Goal: Information Seeking & Learning: Check status

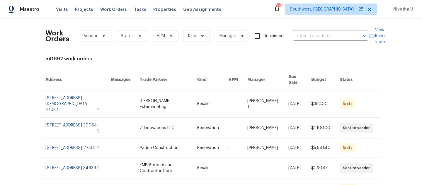
click at [319, 42] on div "Work Orders Vendor Status HPM Kind Manager Unclaimed ​" at bounding box center [206, 36] width 322 height 26
click at [318, 39] on input "text" at bounding box center [322, 36] width 59 height 9
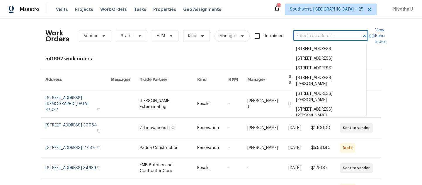
paste input "20612 Kingsville St Harper Woods, MI 48225"
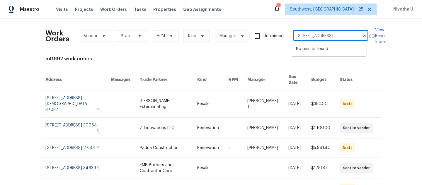
type input "20612 Kingsville St Harper Woods, MI 48225"
click at [330, 18] on div "Maestro Visits Projects Work Orders Tasks Properties Geo Assignments 384 Southw…" at bounding box center [211, 9] width 422 height 18
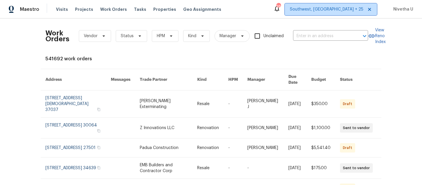
click at [332, 12] on span "Southwest, FL + 25" at bounding box center [331, 10] width 92 height 12
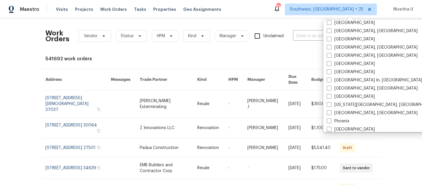
scroll to position [240, 0]
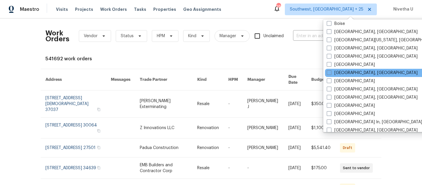
click at [338, 76] on div "Detroit, MI" at bounding box center [384, 73] width 118 height 8
click at [329, 73] on span at bounding box center [328, 72] width 5 height 5
click at [329, 73] on input "Detroit, MI" at bounding box center [328, 72] width 4 height 4
checkbox input "true"
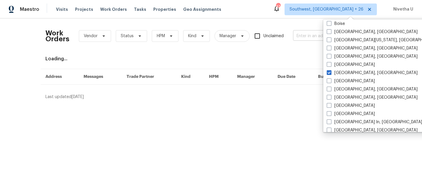
click at [299, 40] on input "text" at bounding box center [322, 36] width 59 height 9
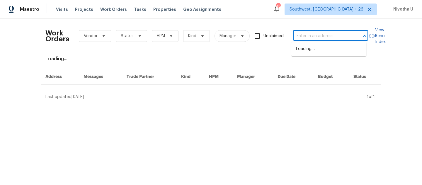
paste input "20612 Kingsville St Harper Woods, MI 48225"
type input "20612 Kingsville St Harper Woods, MI 48225"
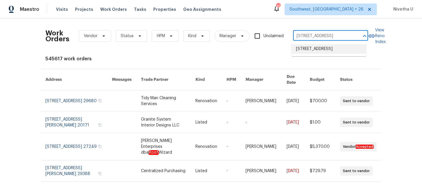
click at [303, 49] on li "20612 Kingsville St, Harper Woods, MI 48225" at bounding box center [328, 49] width 75 height 10
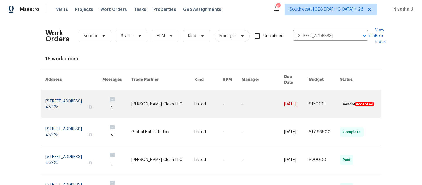
click at [64, 90] on link at bounding box center [73, 104] width 57 height 28
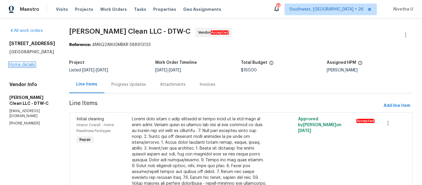
click at [24, 67] on link "Home details" at bounding box center [21, 65] width 25 height 4
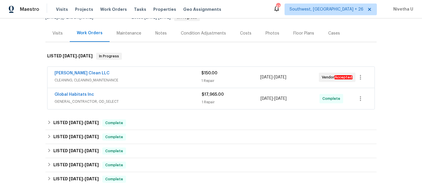
scroll to position [64, 0]
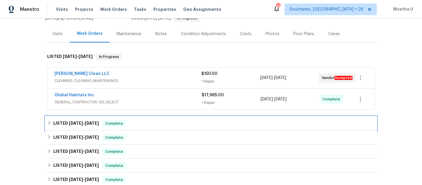
click at [144, 124] on div "LISTED 8/15/25 - 8/20/25 Complete" at bounding box center [210, 123] width 327 height 7
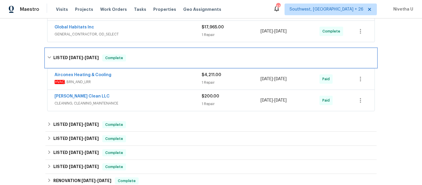
scroll to position [132, 0]
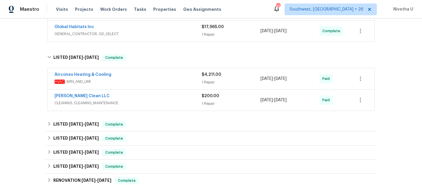
click at [166, 105] on span "CLEANING, CLEANING_MAINTENANCE" at bounding box center [127, 103] width 147 height 6
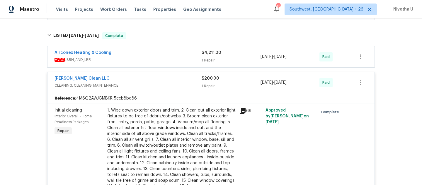
scroll to position [152, 0]
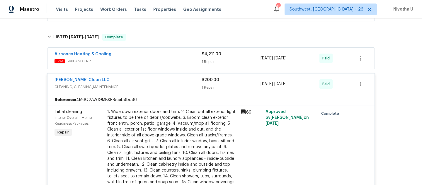
click at [158, 85] on span "CLEANING, CLEANING_MAINTENANCE" at bounding box center [127, 87] width 147 height 6
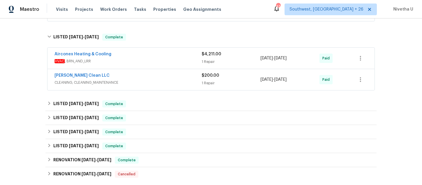
click at [156, 59] on span "HVAC , BRN_AND_LRR" at bounding box center [127, 61] width 147 height 6
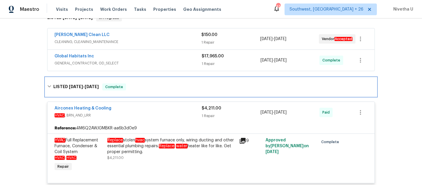
click at [168, 90] on div "LISTED 8/15/25 - 8/20/25 Complete" at bounding box center [210, 87] width 331 height 19
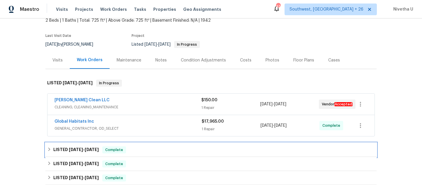
scroll to position [37, 0]
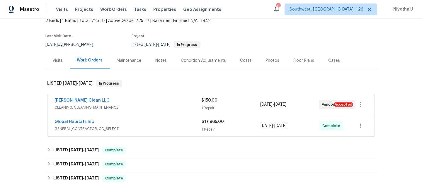
click at [160, 131] on span "GENERAL_CONTRACTOR, OD_SELECT" at bounding box center [127, 129] width 147 height 6
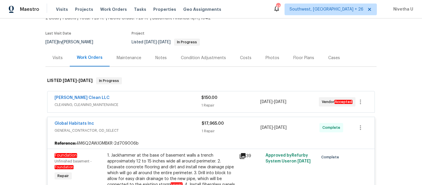
scroll to position [35, 0]
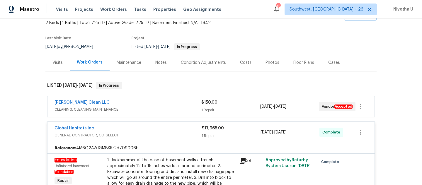
click at [161, 109] on span "CLEANING, CLEANING_MAINTENANCE" at bounding box center [127, 110] width 147 height 6
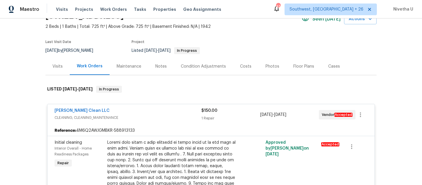
scroll to position [31, 0]
click at [162, 113] on div "Capelli Crystal Clean LLC" at bounding box center [127, 111] width 147 height 7
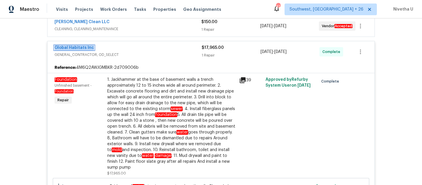
scroll to position [115, 0]
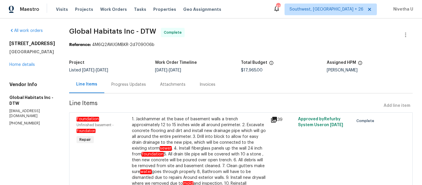
click at [121, 85] on div "Progress Updates" at bounding box center [128, 85] width 35 height 6
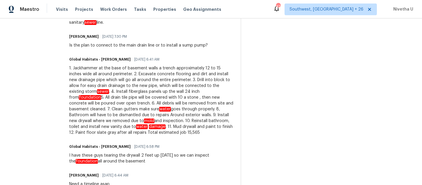
scroll to position [467, 0]
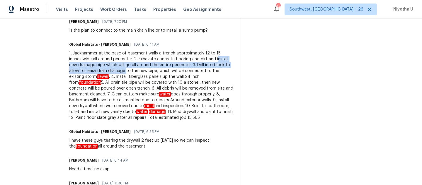
drag, startPoint x: 197, startPoint y: 61, endPoint x: 109, endPoint y: 72, distance: 88.5
click at [109, 72] on div "1. Jackhammer at the base of basement walls a trench approximately 12 to 15 inc…" at bounding box center [151, 85] width 164 height 70
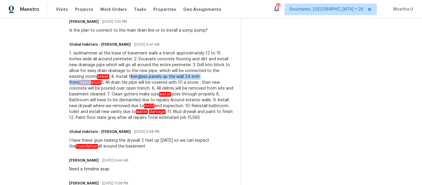
drag, startPoint x: 108, startPoint y: 77, endPoint x: 202, endPoint y: 74, distance: 93.4
click at [202, 75] on div "1. Jackhammer at the base of basement walls a trench approximately 12 to 15 inc…" at bounding box center [151, 85] width 164 height 70
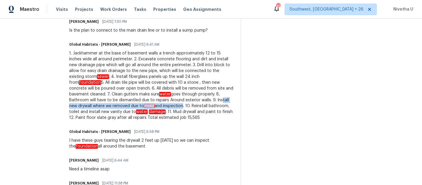
drag, startPoint x: 164, startPoint y: 101, endPoint x: 132, endPoint y: 107, distance: 32.7
click at [132, 107] on div "1. Jackhammer at the base of basement walls a trench approximately 12 to 15 inc…" at bounding box center [151, 85] width 164 height 70
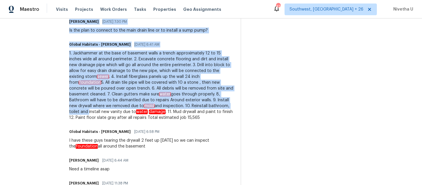
drag, startPoint x: 201, startPoint y: 106, endPoint x: 233, endPoint y: 106, distance: 32.5
click at [233, 106] on div "Trade Partner Updates [PERSON_NAME] [DATE] 11:59 PM 1. Jackhammer at the base o…" at bounding box center [240, 24] width 343 height 585
click at [157, 117] on div "1. Jackhammer at the base of basement walls a trench approximately 12 to 15 inc…" at bounding box center [151, 85] width 164 height 70
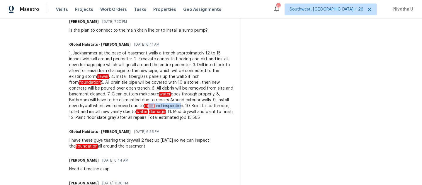
drag, startPoint x: 100, startPoint y: 106, endPoint x: 130, endPoint y: 106, distance: 30.2
click at [130, 106] on div "1. Jackhammer at the base of basement walls a trench approximately 12 to 15 inc…" at bounding box center [151, 85] width 164 height 70
drag, startPoint x: 204, startPoint y: 108, endPoint x: 218, endPoint y: 108, distance: 13.8
click at [218, 108] on div "1. Jackhammer at the base of basement walls a trench approximately 12 to 15 inc…" at bounding box center [151, 85] width 164 height 70
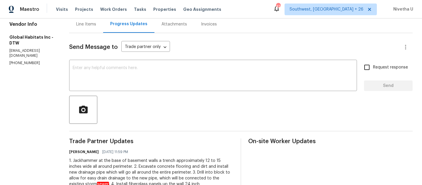
scroll to position [49, 0]
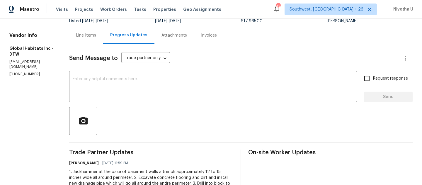
click at [76, 34] on div "Line Items" at bounding box center [86, 35] width 20 height 6
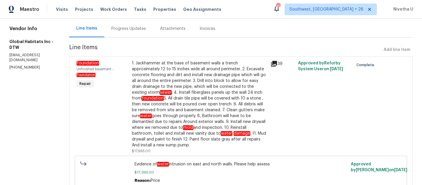
scroll to position [57, 0]
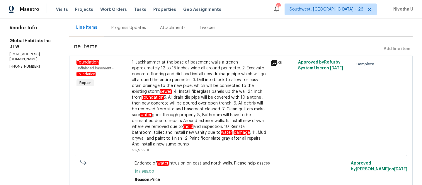
drag, startPoint x: 334, startPoint y: 117, endPoint x: 270, endPoint y: 106, distance: 65.4
click at [270, 106] on div "Foundation Unfinished basement - Foundation Repair 1. Jackhammer at the base of…" at bounding box center [241, 106] width 332 height 97
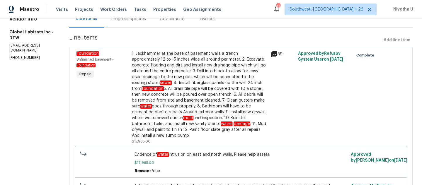
scroll to position [56, 0]
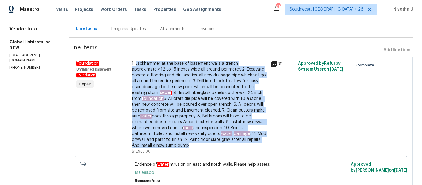
drag, startPoint x: 130, startPoint y: 63, endPoint x: 263, endPoint y: 138, distance: 152.4
click at [263, 138] on div "1. Jackhammer at the base of basement walls a trench approximately 12 to 15 inc…" at bounding box center [199, 107] width 138 height 97
copy div "Jackhammer at the base of basement walls a trench approximately 12 to 15 inches…"
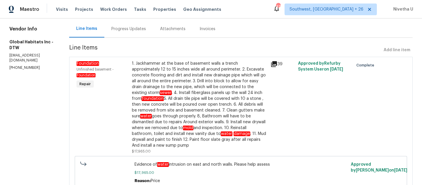
click at [179, 98] on div "1. Jackhammer at the base of basement walls a trench approximately 12 to 15 inc…" at bounding box center [199, 105] width 135 height 88
click at [129, 28] on div "Progress Updates" at bounding box center [128, 29] width 35 height 6
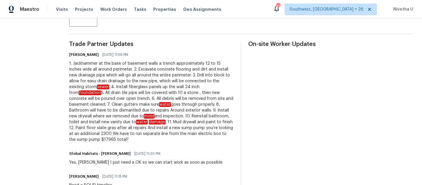
scroll to position [158, 0]
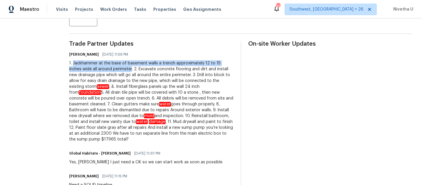
drag, startPoint x: 68, startPoint y: 63, endPoint x: 114, endPoint y: 69, distance: 46.3
click at [114, 69] on div "1. Jackhammer at the base of basement walls a trench approximately 12 to 15 inc…" at bounding box center [151, 101] width 164 height 82
copy div "Jackhammer at the base of basement walls a trench approximately 12 to 15 inches…"
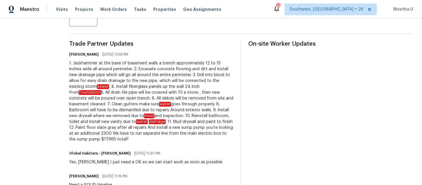
click at [119, 67] on div "1. Jackhammer at the base of basement walls a trench approximately 12 to 15 inc…" at bounding box center [151, 101] width 164 height 82
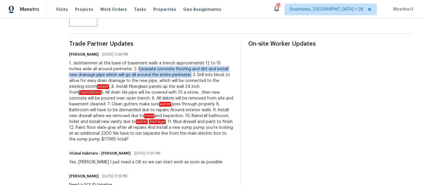
drag, startPoint x: 119, startPoint y: 67, endPoint x: 177, endPoint y: 77, distance: 58.7
click at [177, 77] on div "1. Jackhammer at the base of basement walls a trench approximately 12 to 15 inc…" at bounding box center [151, 101] width 164 height 82
copy div "Excavate concrete flooring and dirt and install new drainage pipe which will go…"
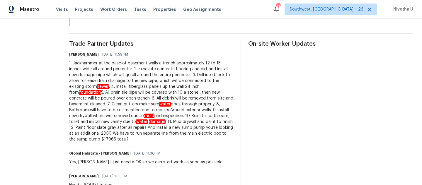
click at [172, 104] on div "1. Jackhammer at the base of basement walls a trench approximately 12 to 15 inc…" at bounding box center [151, 101] width 164 height 82
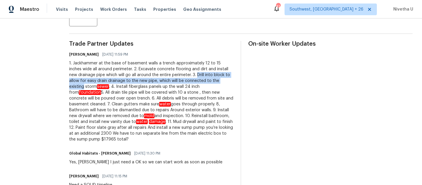
drag, startPoint x: 183, startPoint y: 74, endPoint x: 226, endPoint y: 78, distance: 43.2
click at [226, 78] on div "1. Jackhammer at the base of basement walls a trench approximately 12 to 15 inc…" at bounding box center [151, 101] width 164 height 82
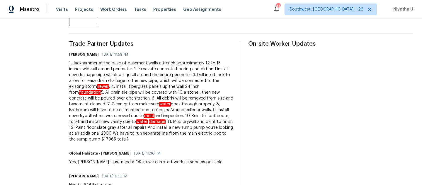
click at [69, 64] on div "1. Jackhammer at the base of basement walls a trench approximately 12 to 15 inc…" at bounding box center [151, 101] width 164 height 82
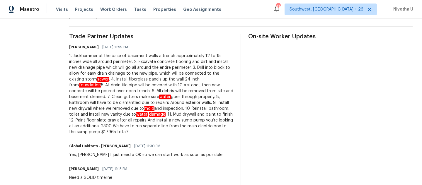
scroll to position [166, 0]
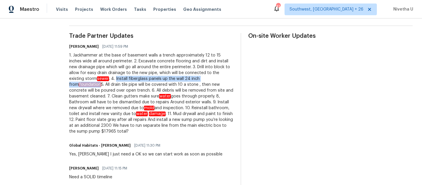
drag, startPoint x: 95, startPoint y: 79, endPoint x: 210, endPoint y: 76, distance: 114.8
click at [210, 76] on div "1. Jackhammer at the base of basement walls a trench approximately 12 to 15 inc…" at bounding box center [151, 93] width 164 height 82
copy div "Install fiberglass panels up the wall 24 inch from foundation"
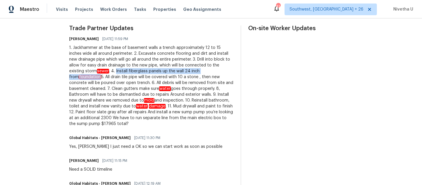
scroll to position [179, 0]
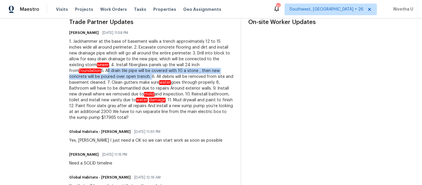
drag, startPoint x: 216, startPoint y: 64, endPoint x: 88, endPoint y: 77, distance: 128.0
click at [88, 77] on div "1. Jackhammer at the base of basement walls a trench approximately 12 to 15 inc…" at bounding box center [151, 80] width 164 height 82
copy div "All drain tile pipe will be covered with 10 a stone , then new concrete will be…"
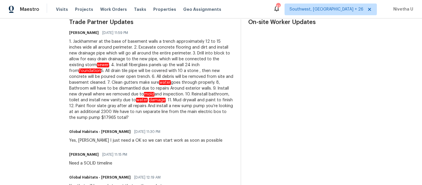
click at [180, 85] on div "1. Jackhammer at the base of basement walls a trench approximately 12 to 15 inc…" at bounding box center [151, 80] width 164 height 82
drag, startPoint x: 161, startPoint y: 89, endPoint x: 222, endPoint y: 89, distance: 61.5
click at [222, 89] on div "1. Jackhammer at the base of basement walls a trench approximately 12 to 15 inc…" at bounding box center [151, 80] width 164 height 82
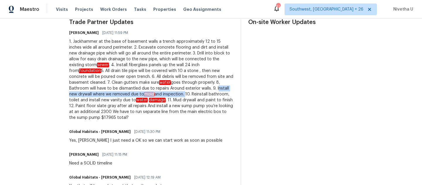
drag, startPoint x: 161, startPoint y: 88, endPoint x: 136, endPoint y: 95, distance: 26.0
click at [136, 95] on div "1. Jackhammer at the base of basement walls a trench approximately 12 to 15 inc…" at bounding box center [151, 80] width 164 height 82
copy div "Install new drywall where we removed due to mold and inspection."
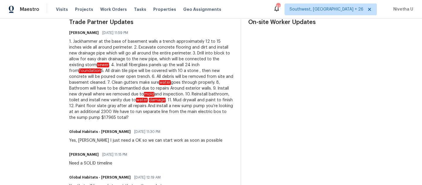
click at [153, 107] on div "1. Jackhammer at the base of basement walls a trench approximately 12 to 15 inc…" at bounding box center [151, 80] width 164 height 82
drag, startPoint x: 202, startPoint y: 95, endPoint x: 118, endPoint y: 100, distance: 83.9
click at [118, 100] on div "1. Jackhammer at the base of basement walls a trench approximately 12 to 15 inc…" at bounding box center [151, 80] width 164 height 82
copy div "install new vanity due to water damage"
click at [184, 131] on div "Global Habitats - [PERSON_NAME] [DATE] 11:30 PM" at bounding box center [145, 132] width 153 height 8
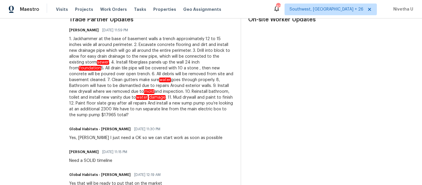
scroll to position [182, 0]
click at [198, 86] on div "1. Jackhammer at the base of basement walls a trench approximately 12 to 15 inc…" at bounding box center [151, 77] width 164 height 82
